Goal: Task Accomplishment & Management: Complete application form

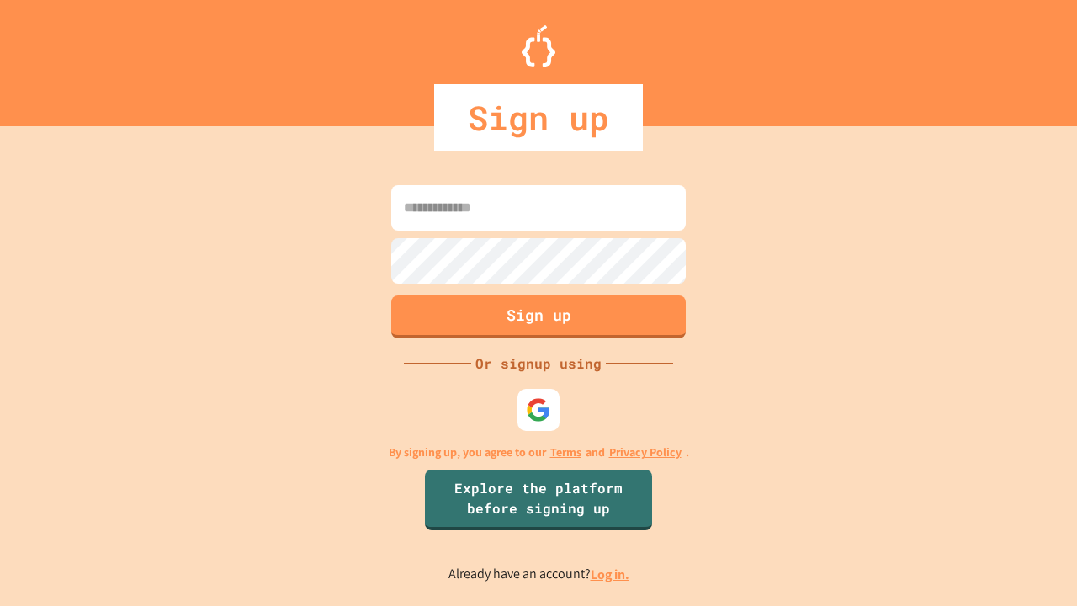
click at [611, 574] on link "Log in." at bounding box center [610, 575] width 39 height 18
